Goal: Transaction & Acquisition: Purchase product/service

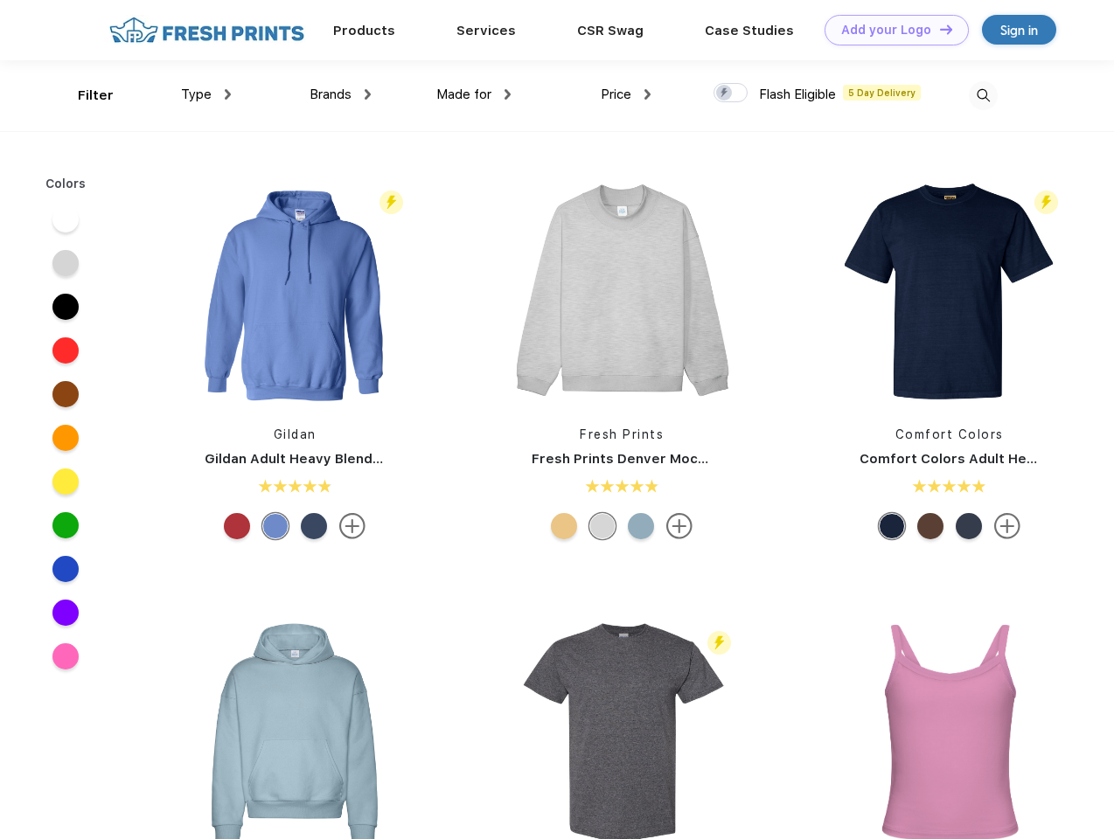
scroll to position [1, 0]
click at [890, 30] on link "Add your Logo Design Tool" at bounding box center [897, 30] width 144 height 31
click at [0, 0] on div "Design Tool" at bounding box center [0, 0] width 0 height 0
click at [938, 29] on link "Add your Logo Design Tool" at bounding box center [897, 30] width 144 height 31
click at [84, 95] on div "Filter" at bounding box center [96, 96] width 36 height 20
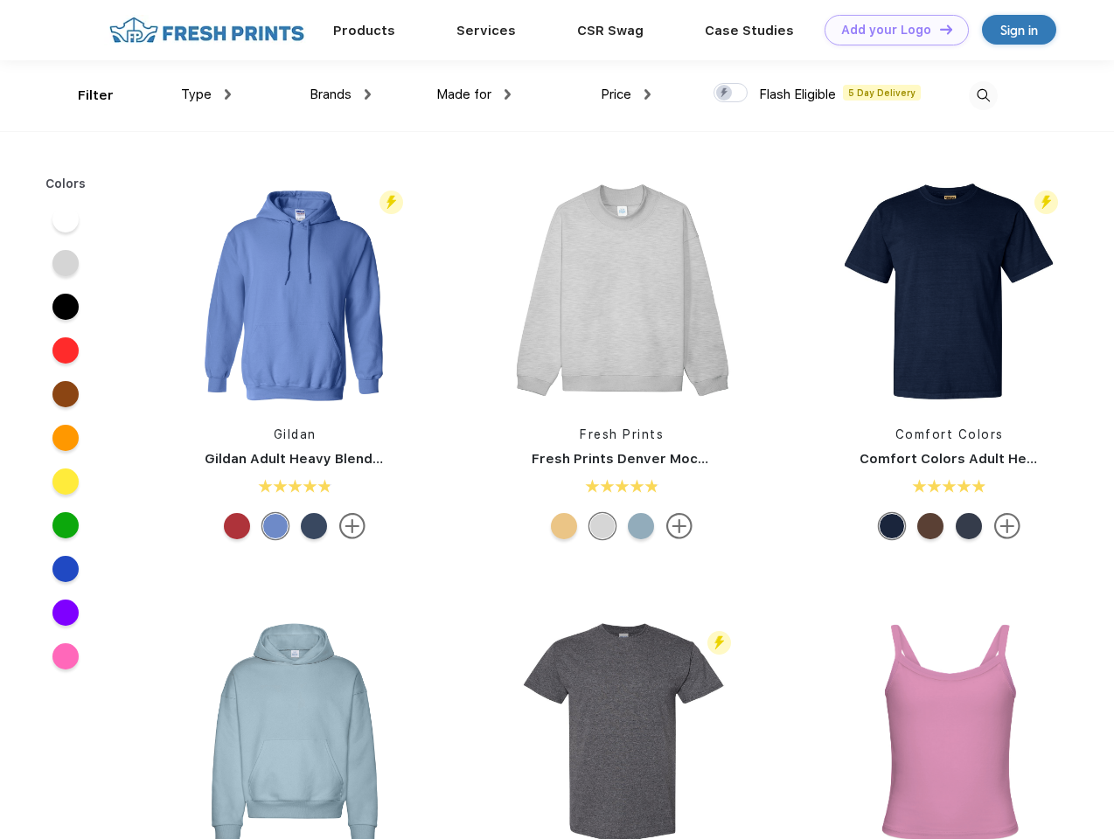
click at [206, 94] on span "Type" at bounding box center [196, 95] width 31 height 16
click at [340, 94] on span "Brands" at bounding box center [331, 95] width 42 height 16
click at [474, 94] on span "Made for" at bounding box center [463, 95] width 55 height 16
click at [626, 94] on span "Price" at bounding box center [616, 95] width 31 height 16
click at [731, 94] on div at bounding box center [730, 92] width 34 height 19
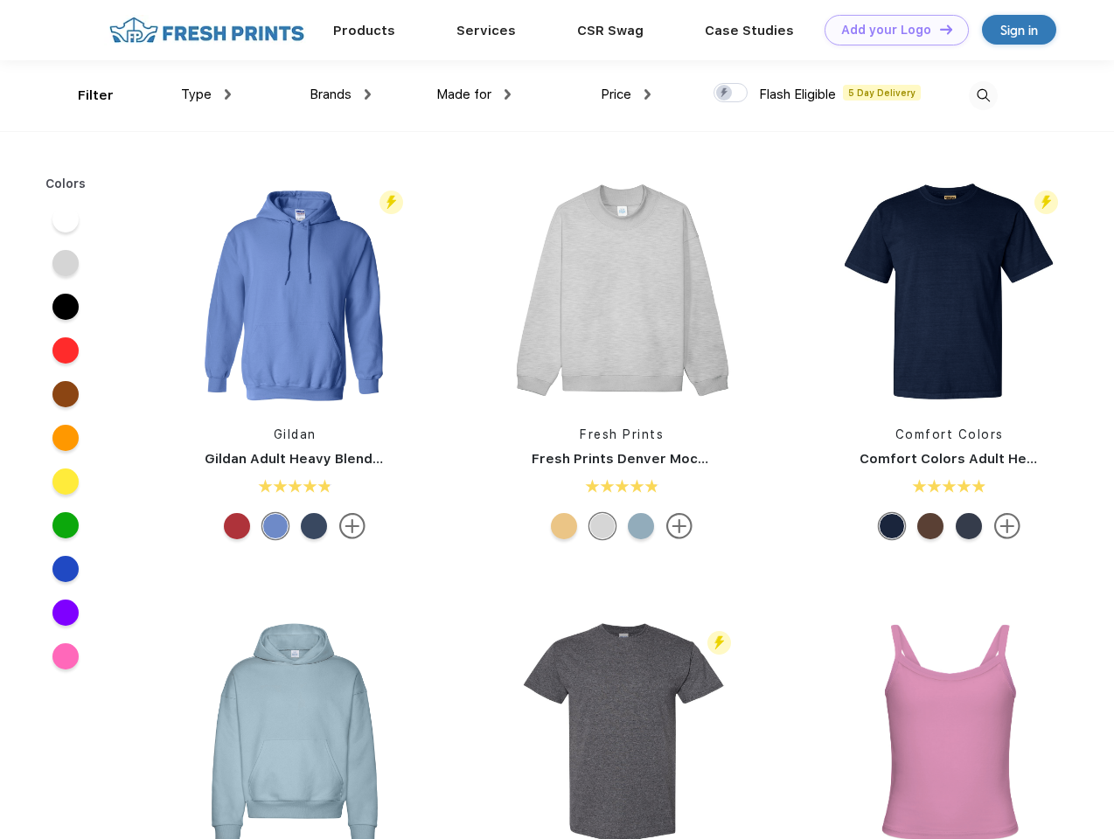
click at [725, 94] on input "checkbox" at bounding box center [718, 87] width 11 height 11
click at [983, 95] on img at bounding box center [983, 95] width 29 height 29
